Goal: Find specific page/section: Find specific page/section

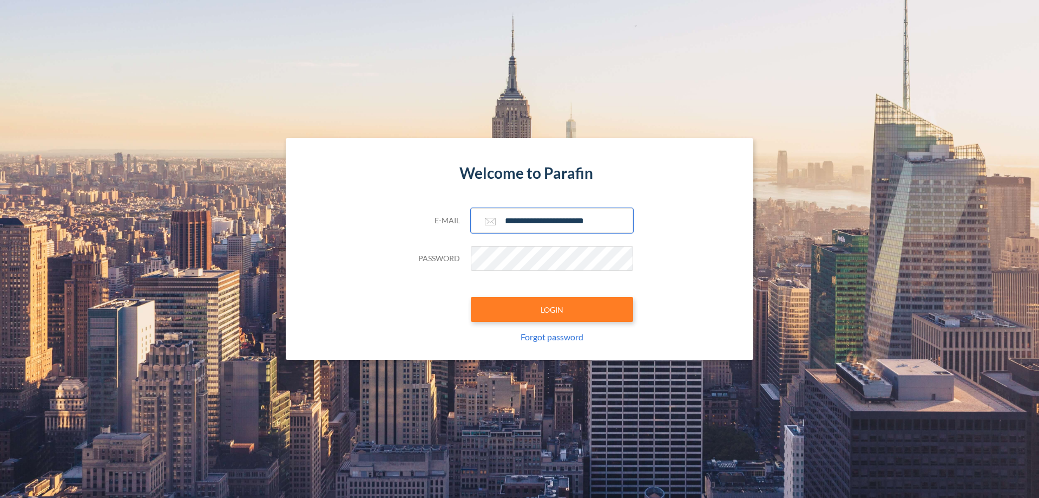
type input "**********"
click at [552, 309] on button "LOGIN" at bounding box center [552, 309] width 162 height 25
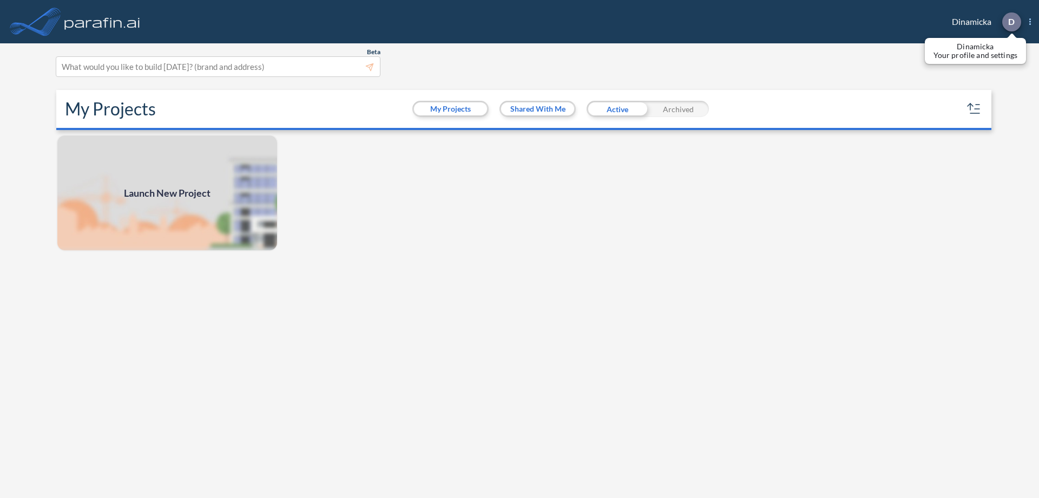
click at [1011, 22] on p "D" at bounding box center [1012, 22] width 6 height 10
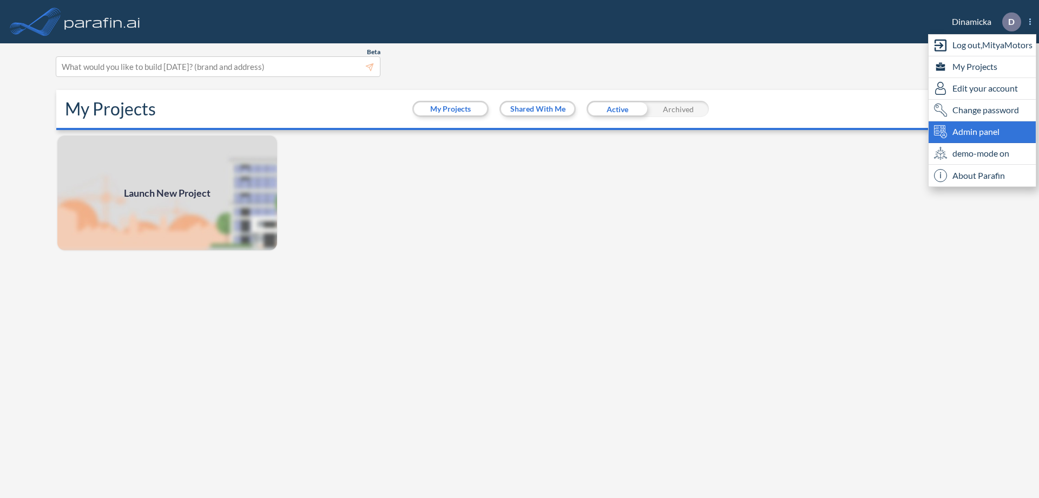
click at [983, 132] on span "Admin panel" at bounding box center [976, 131] width 47 height 13
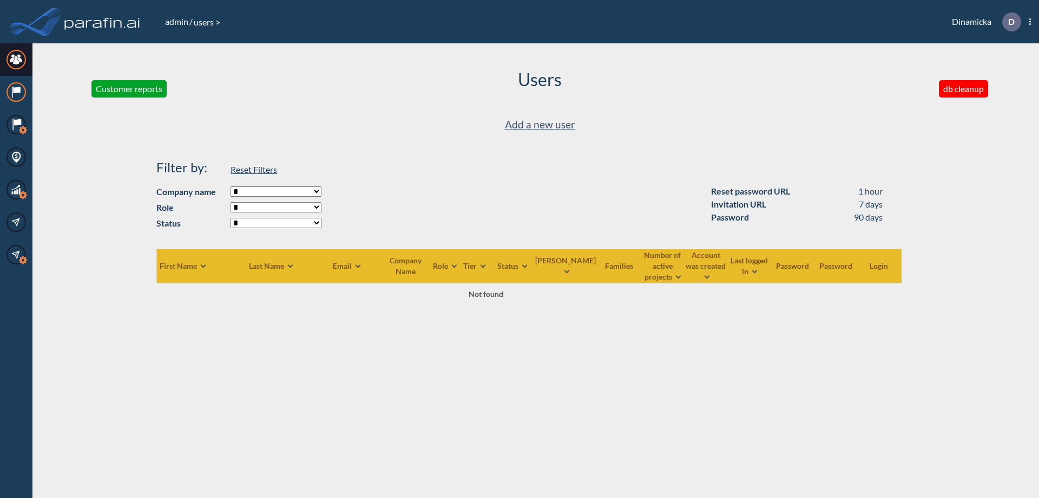
click at [16, 92] on icon at bounding box center [16, 90] width 7 height 6
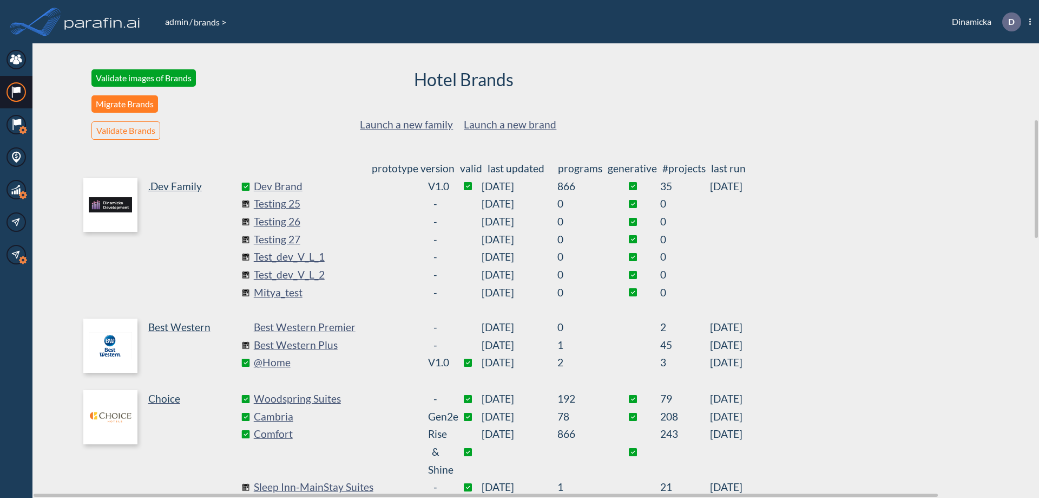
scroll to position [293, 0]
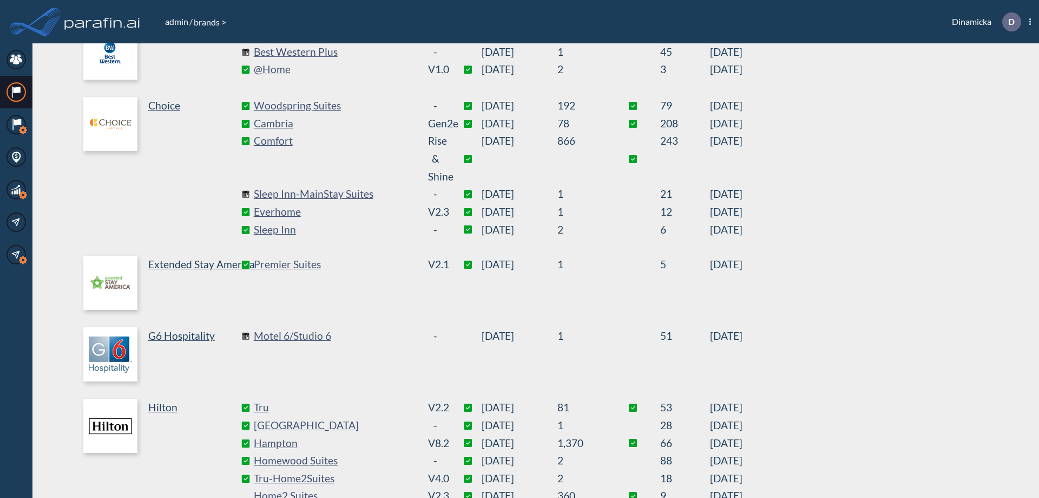
click at [335, 52] on link "Best Western Plus" at bounding box center [335, 52] width 162 height 18
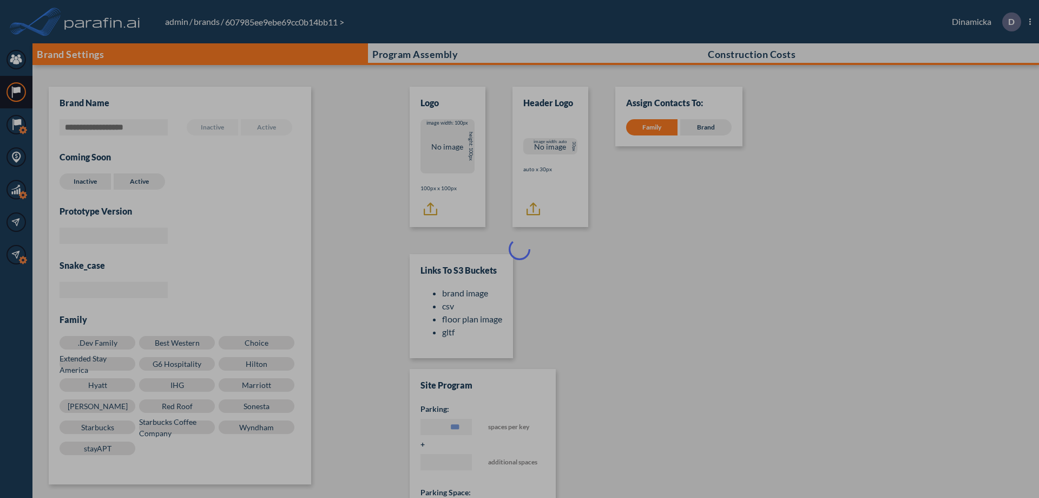
scroll to position [11, 0]
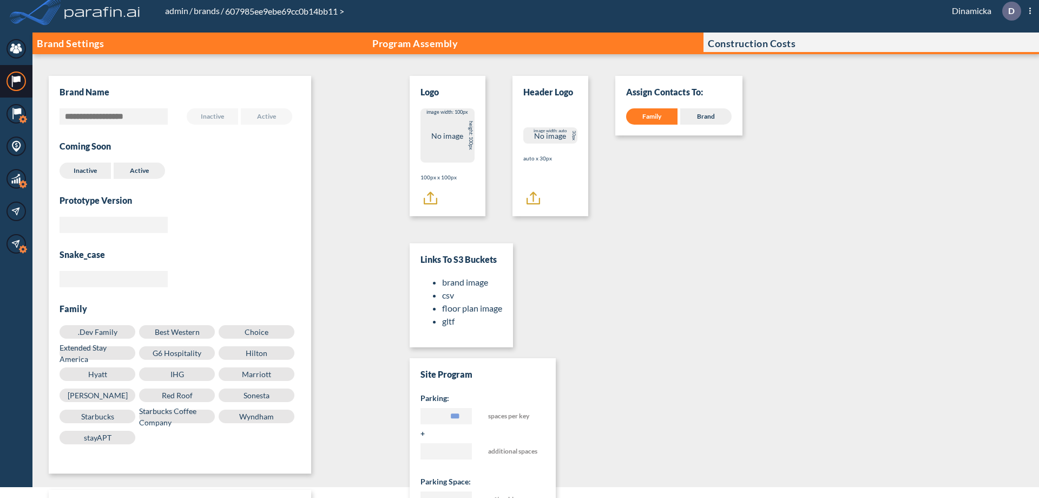
click at [415, 43] on p "Program Assembly" at bounding box center [415, 43] width 86 height 11
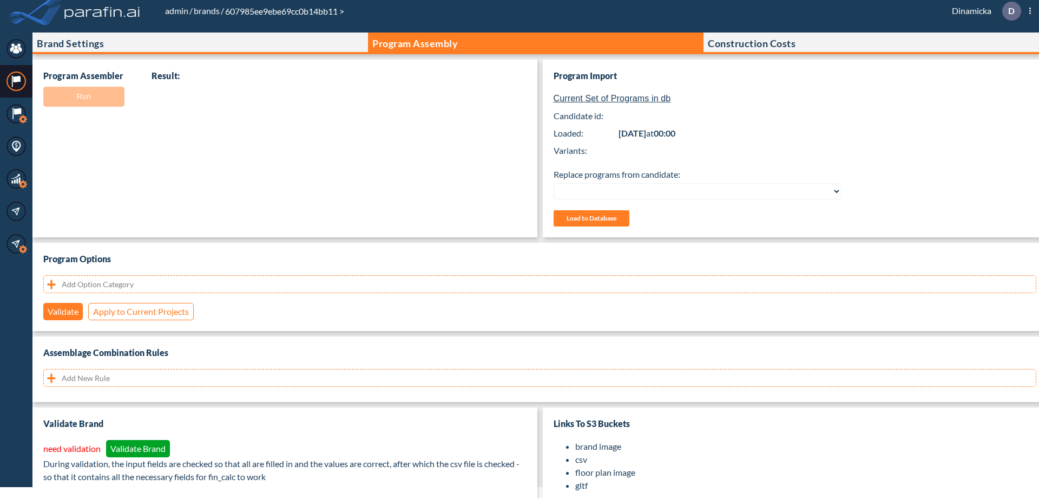
select select "**********"
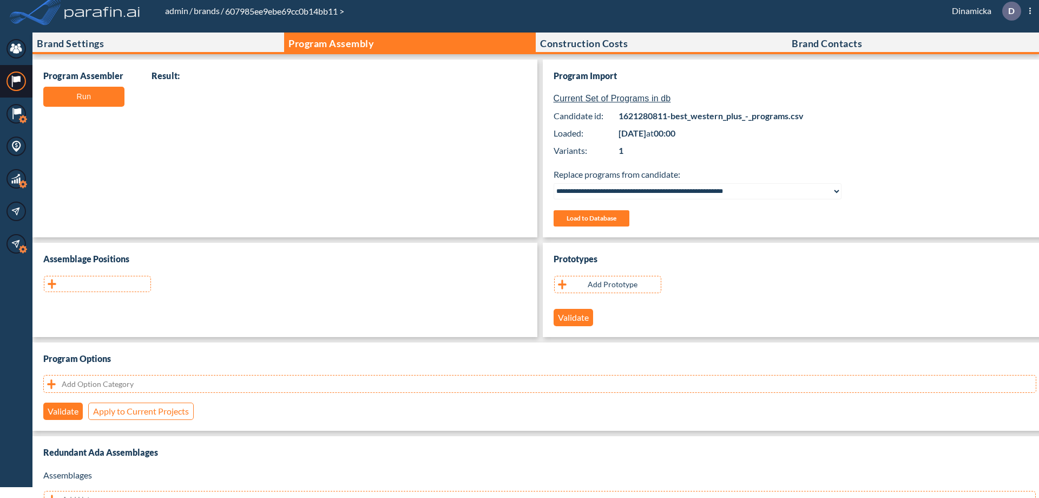
scroll to position [216, 0]
